Goal: Task Accomplishment & Management: Manage account settings

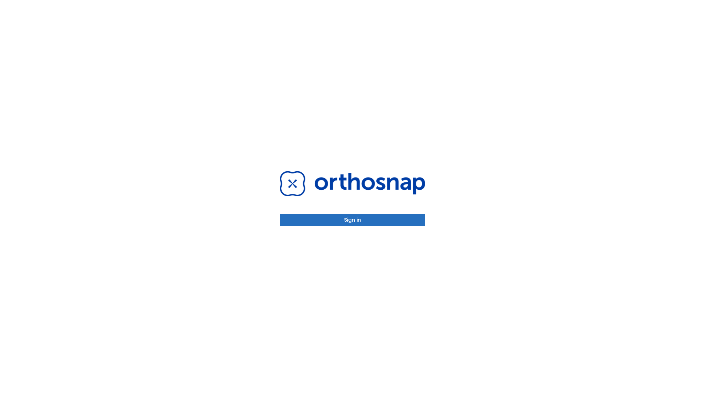
click at [352, 220] on button "Sign in" at bounding box center [352, 220] width 145 height 12
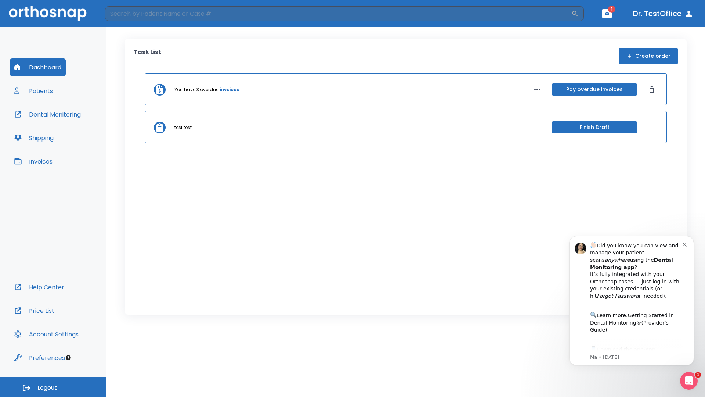
click at [53, 387] on span "Logout" at bounding box center [46, 387] width 19 height 8
